Goal: Find specific page/section: Locate a particular part of the current website

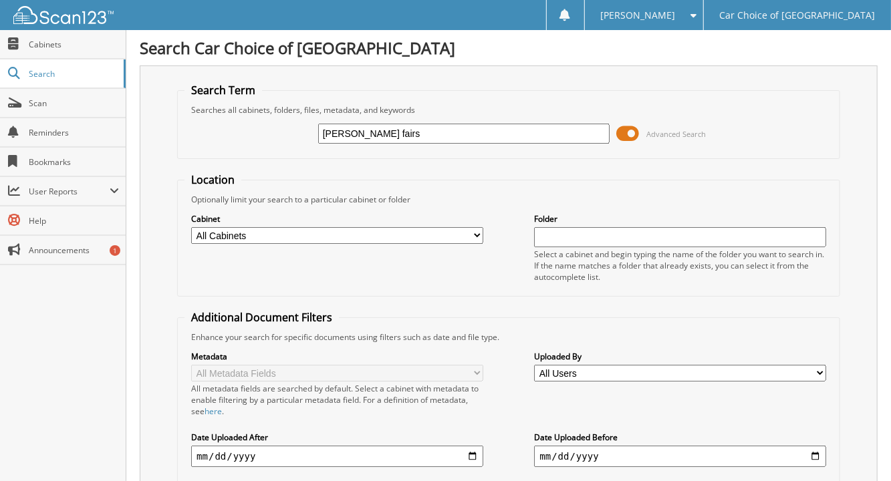
type input "[PERSON_NAME] fairs"
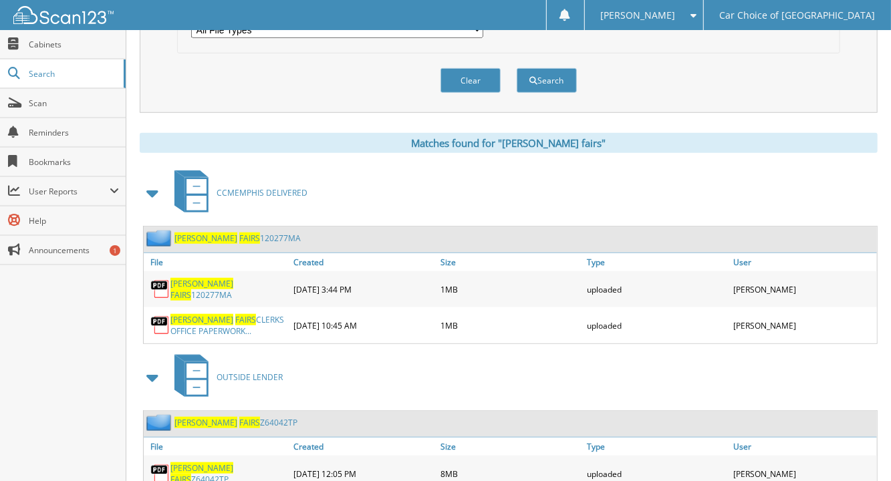
scroll to position [524, 0]
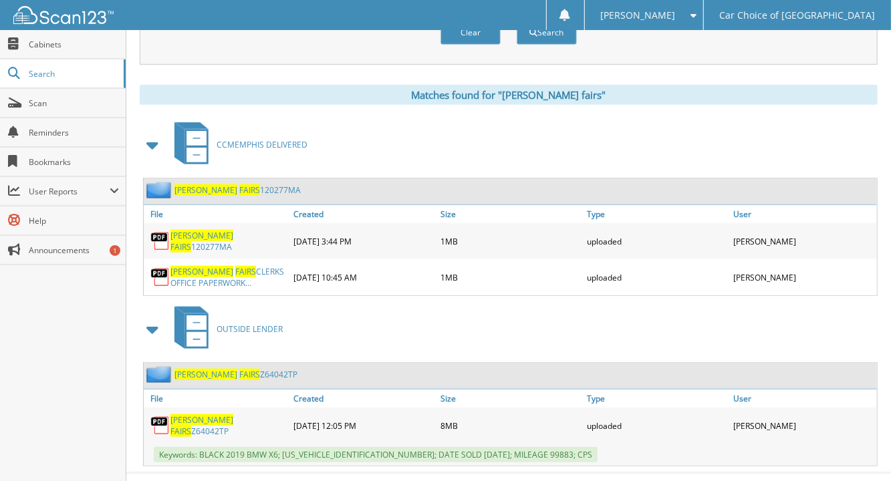
click at [265, 369] on link "[PERSON_NAME] FAIRS Z64042TP" at bounding box center [235, 374] width 123 height 11
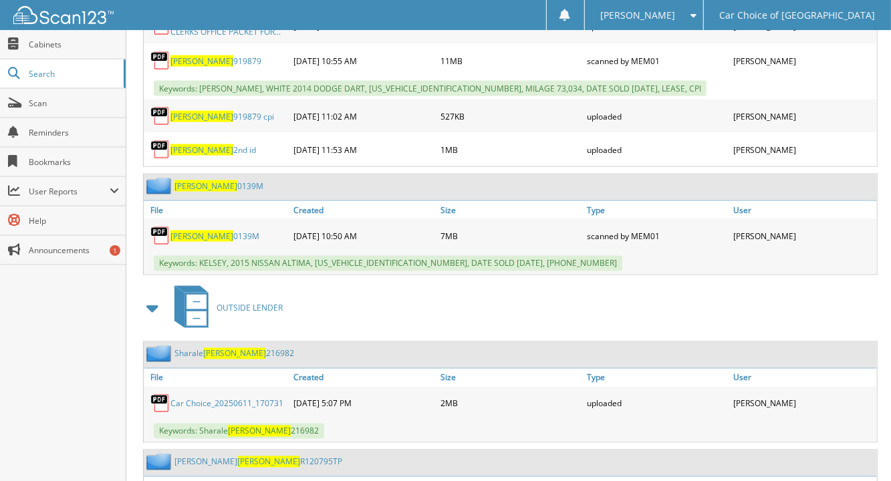
scroll to position [1152, 0]
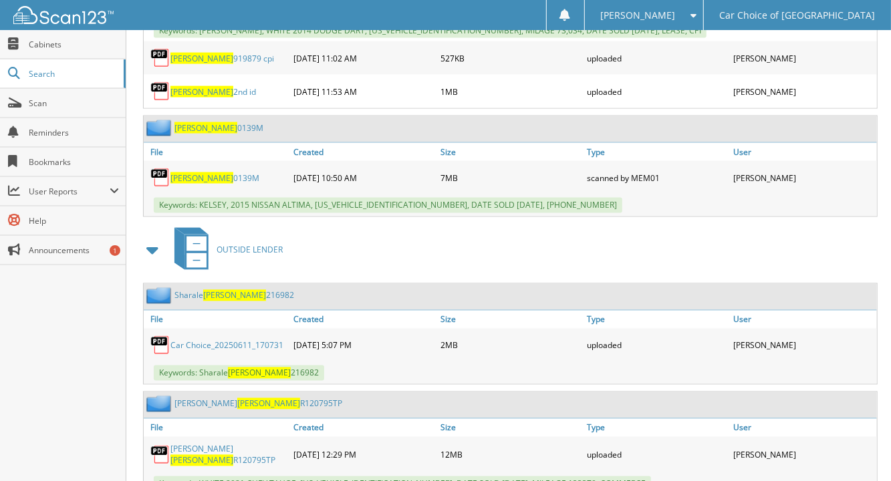
click at [255, 398] on link "BESSIE MYLES R120795TP" at bounding box center [258, 403] width 168 height 11
